Goal: Task Accomplishment & Management: Manage account settings

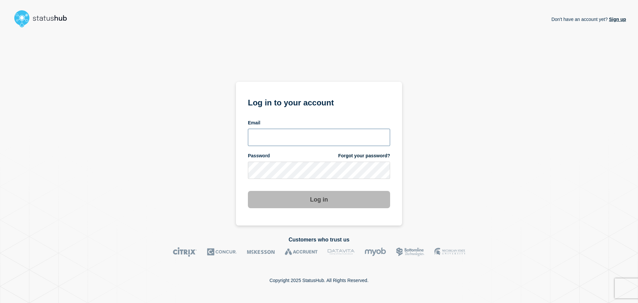
type input "chris.pearse@accruent.com"
click at [412, 171] on div "Don't have an account yet? Sign up Log in to your account Email chris.pearse@ac…" at bounding box center [319, 127] width 614 height 195
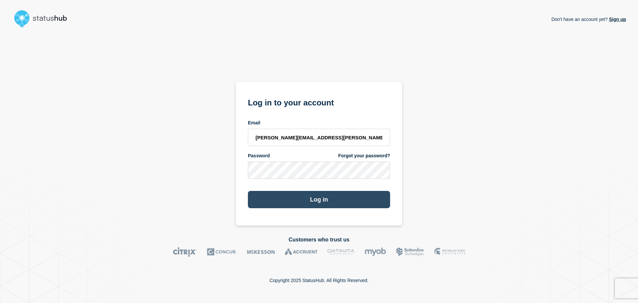
click at [335, 208] on button "Log in" at bounding box center [319, 199] width 142 height 17
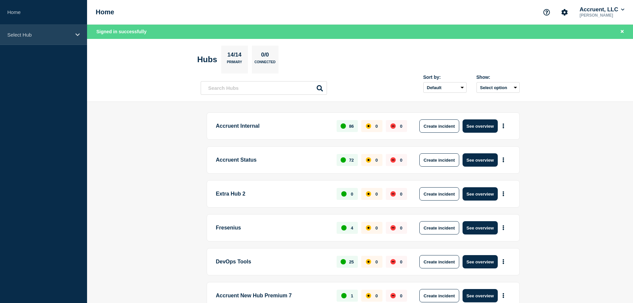
click at [69, 31] on div "Select Hub" at bounding box center [43, 35] width 87 height 20
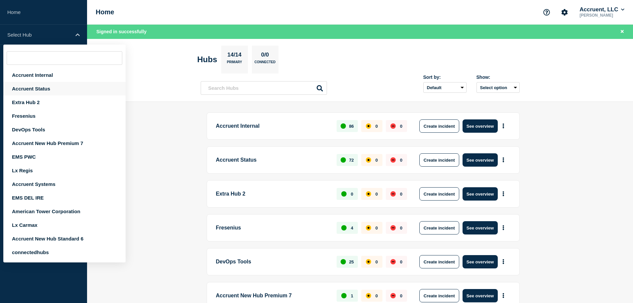
click at [44, 90] on div "Accruent Status" at bounding box center [64, 89] width 122 height 14
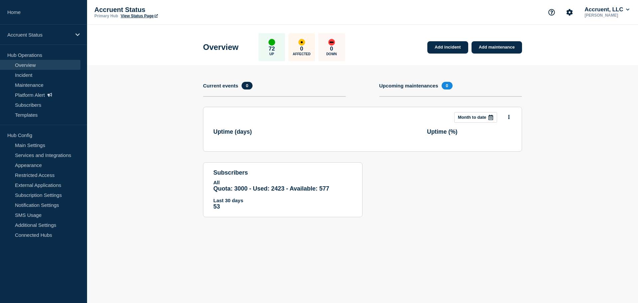
click at [149, 15] on link "View Status Page" at bounding box center [139, 16] width 37 height 5
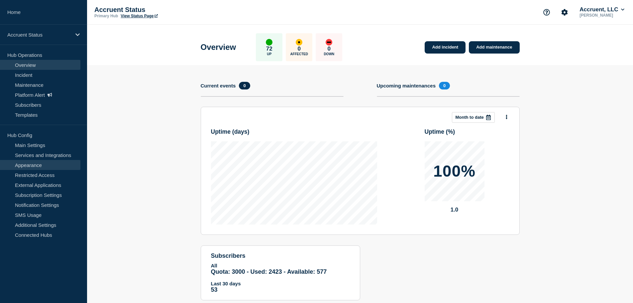
click at [34, 166] on link "Appearance" at bounding box center [40, 165] width 80 height 10
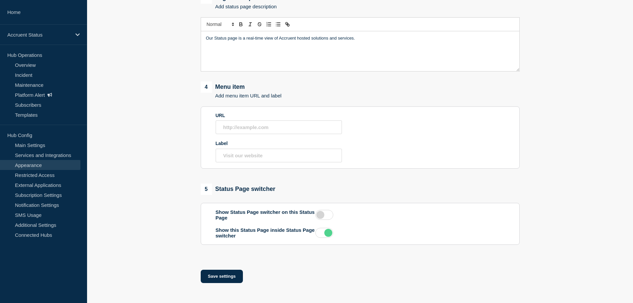
scroll to position [282, 0]
click at [37, 154] on link "Services and Integrations" at bounding box center [40, 155] width 80 height 10
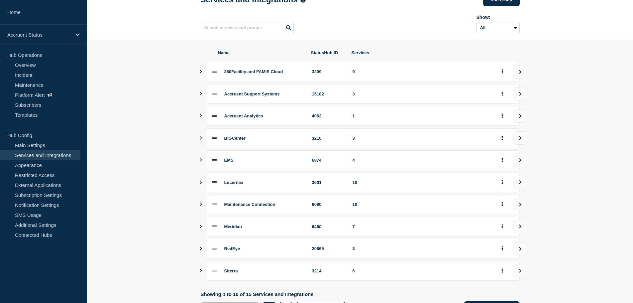
scroll to position [78, 0]
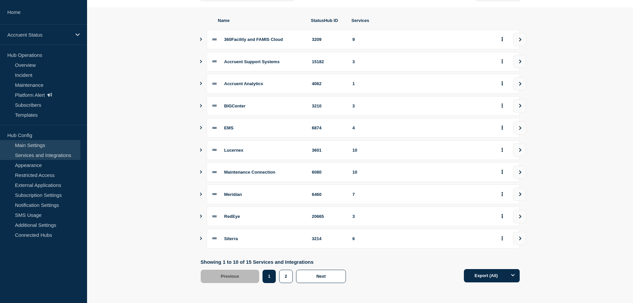
click at [38, 145] on link "Main Settings" at bounding box center [40, 145] width 80 height 10
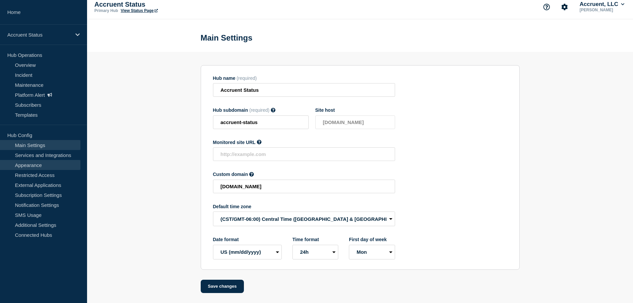
scroll to position [7, 0]
click at [35, 164] on link "Appearance" at bounding box center [40, 165] width 80 height 10
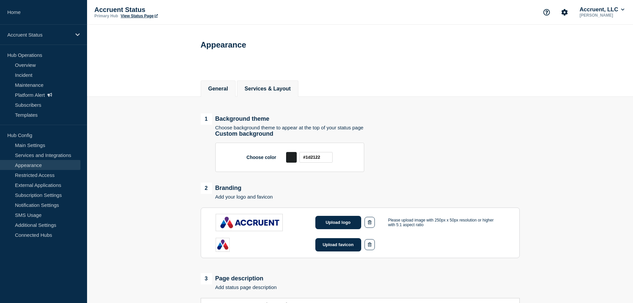
click at [291, 92] on button "Services & Layout" at bounding box center [268, 89] width 46 height 6
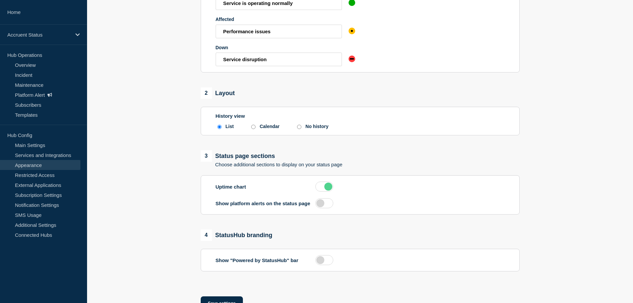
scroll to position [184, 0]
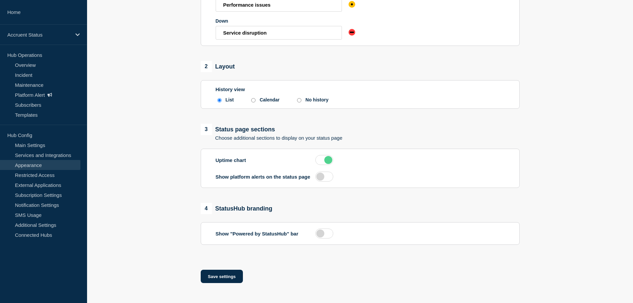
click at [326, 159] on label at bounding box center [324, 160] width 18 height 10
click at [0, 0] on input "checkbox" at bounding box center [0, 0] width 0 height 0
click at [231, 275] on button "Save settings" at bounding box center [222, 275] width 43 height 13
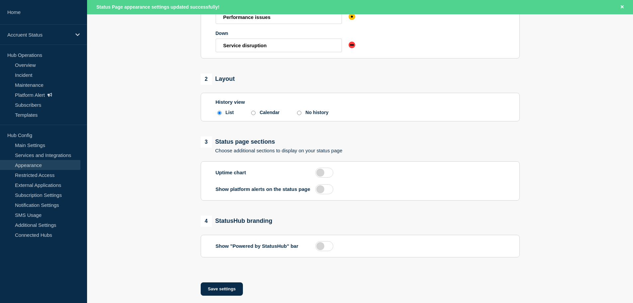
scroll to position [198, 0]
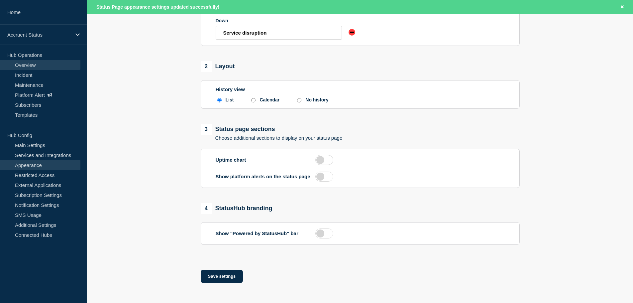
drag, startPoint x: 29, startPoint y: 64, endPoint x: 66, endPoint y: 59, distance: 37.5
click at [29, 64] on link "Overview" at bounding box center [40, 65] width 80 height 10
